Goal: Task Accomplishment & Management: Use online tool/utility

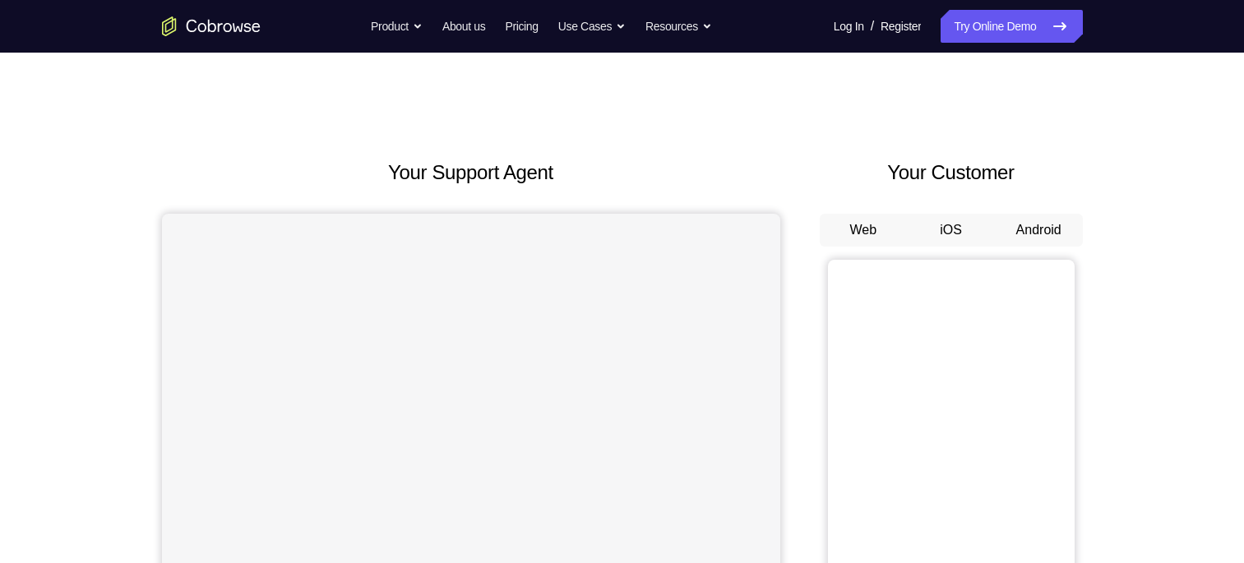
click at [1063, 227] on button "Android" at bounding box center [1039, 230] width 88 height 33
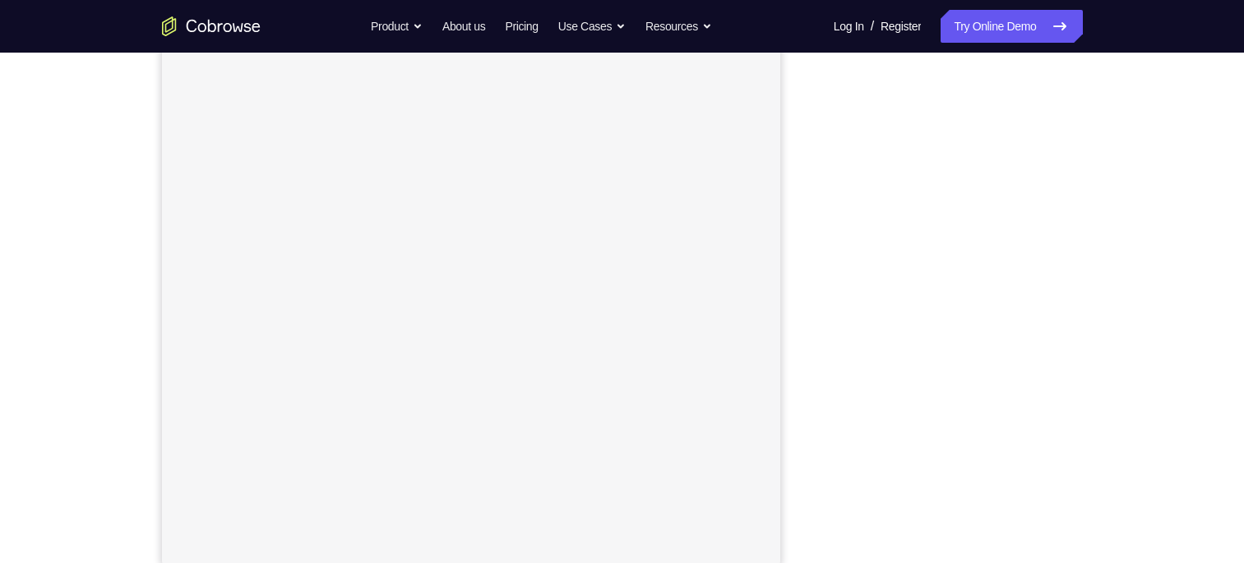
scroll to position [202, 0]
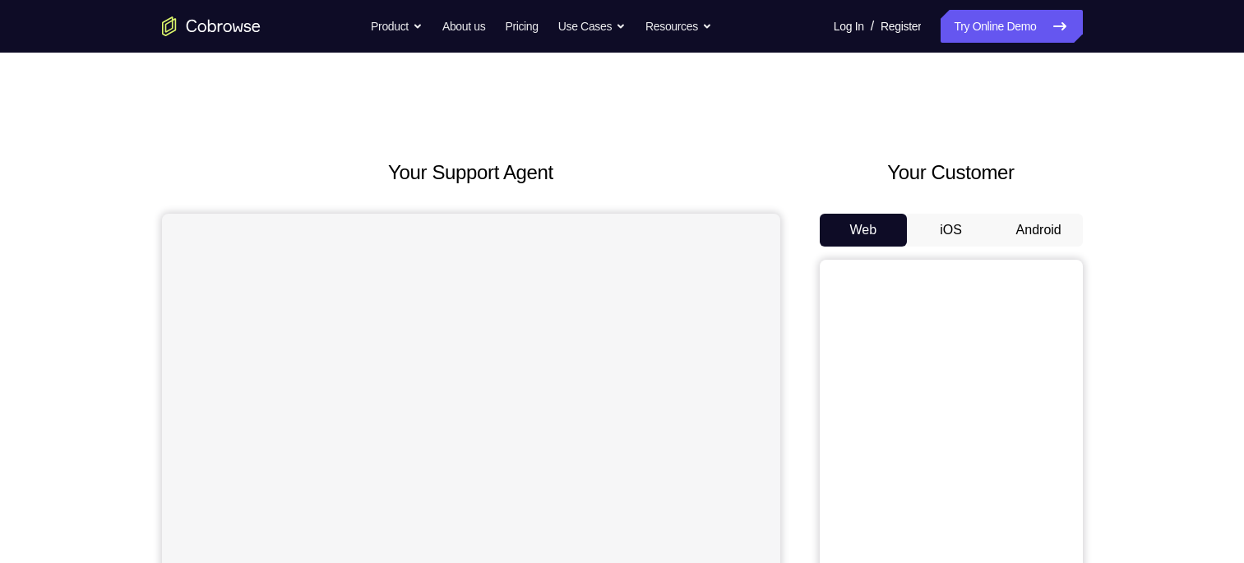
scroll to position [153, 0]
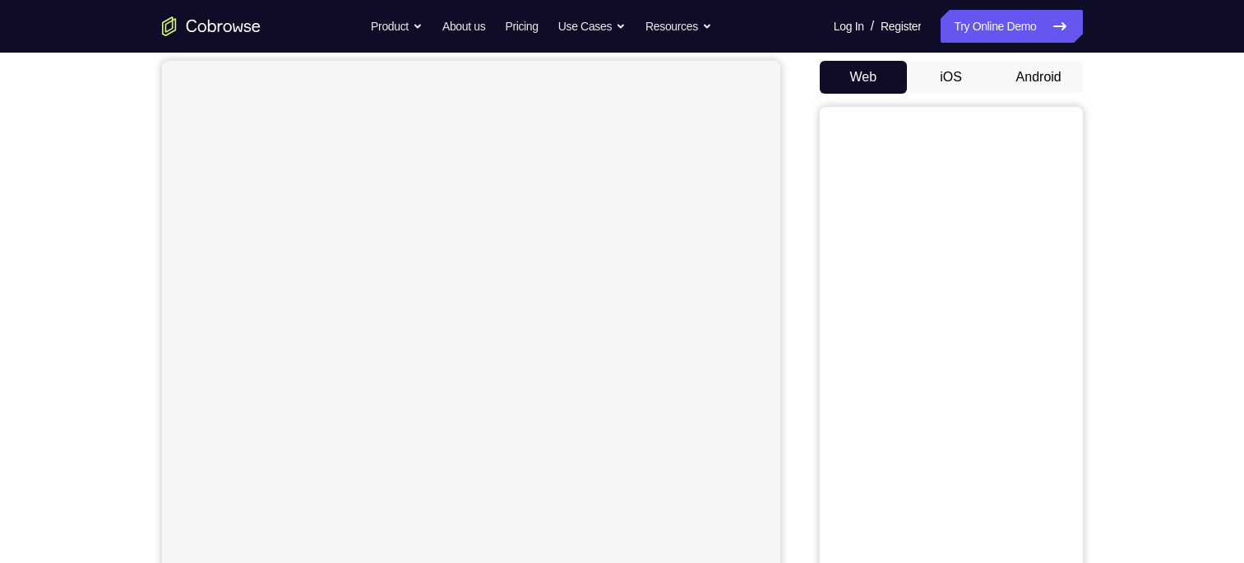
click at [1033, 67] on button "Android" at bounding box center [1039, 77] width 88 height 33
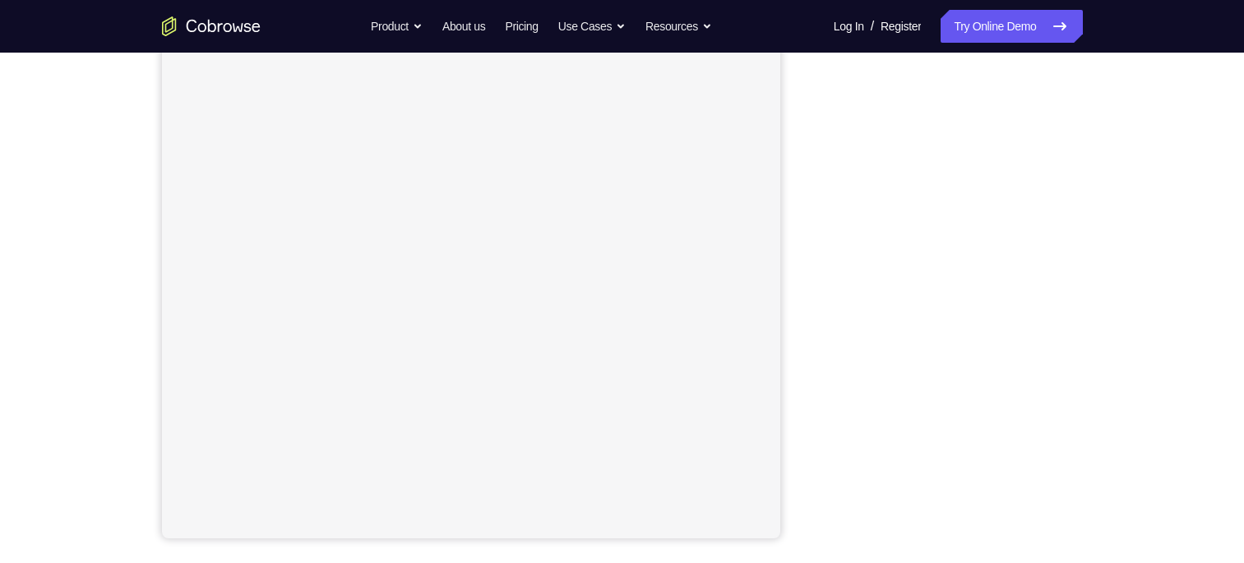
scroll to position [227, 0]
